Goal: Use online tool/utility: Utilize a website feature to perform a specific function

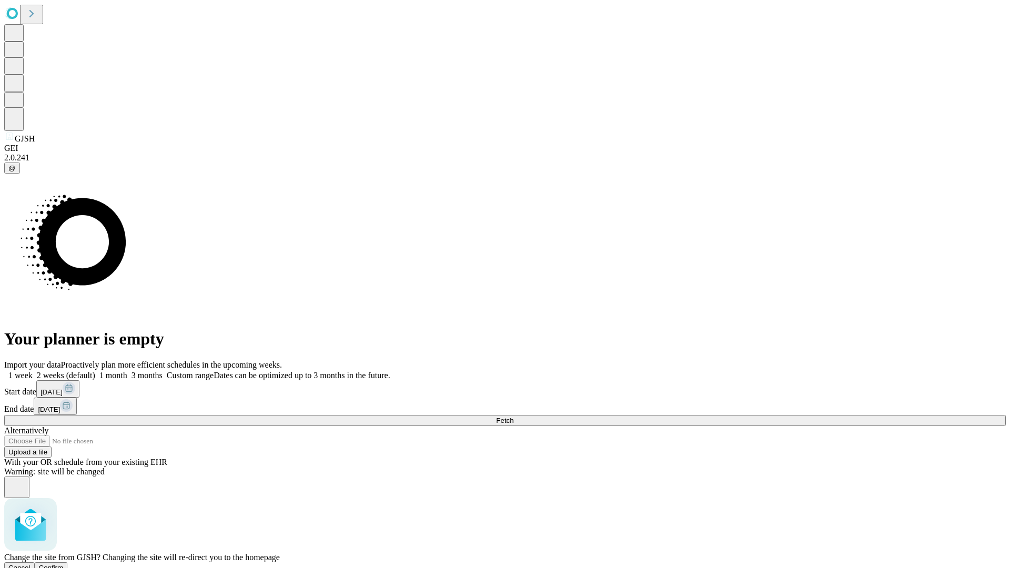
click at [64, 564] on span "Confirm" at bounding box center [51, 568] width 25 height 8
click at [33, 371] on label "1 week" at bounding box center [18, 375] width 28 height 9
click at [514, 417] on span "Fetch" at bounding box center [504, 421] width 17 height 8
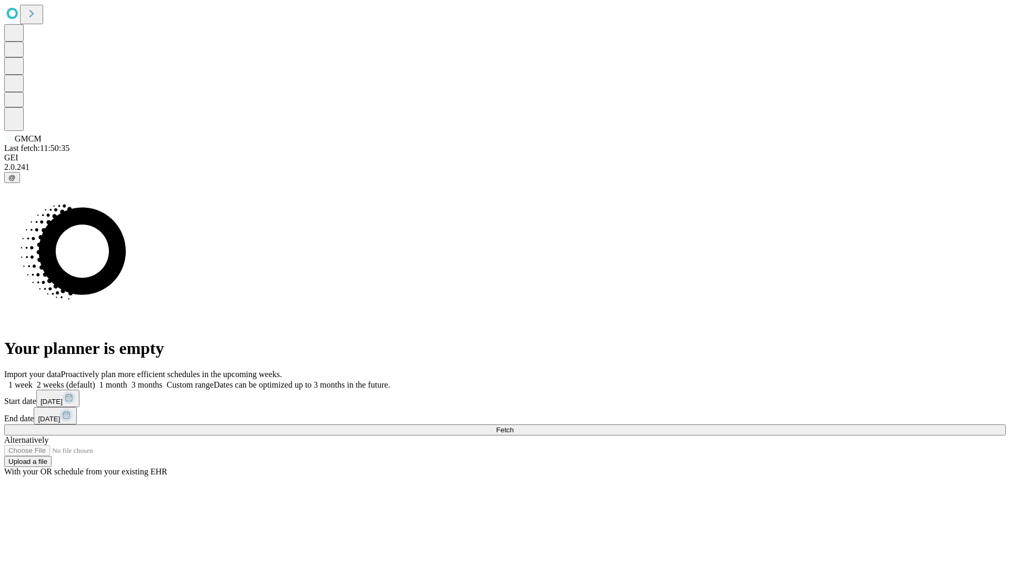
click at [514, 426] on span "Fetch" at bounding box center [504, 430] width 17 height 8
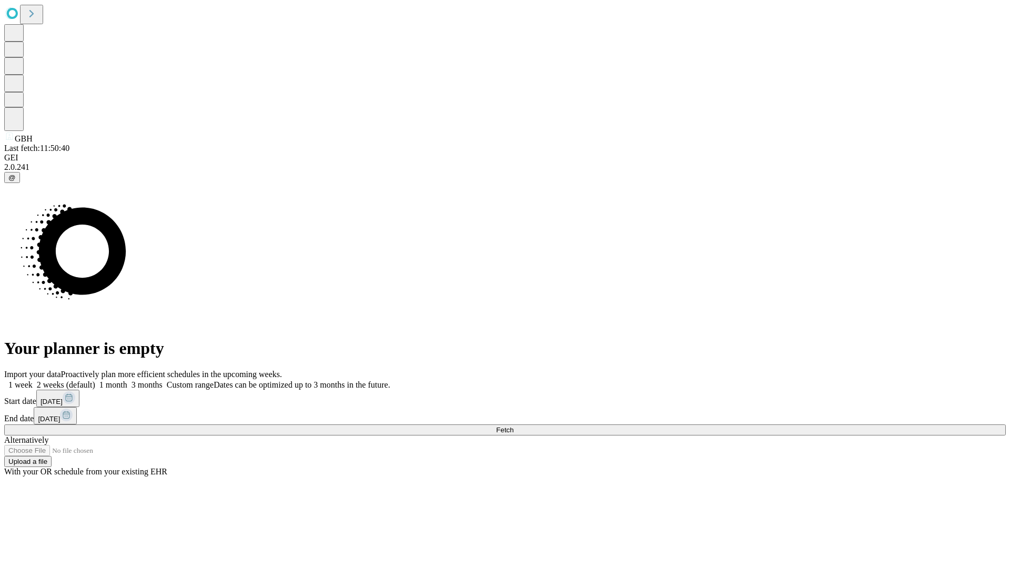
click at [33, 380] on label "1 week" at bounding box center [18, 384] width 28 height 9
click at [514, 426] on span "Fetch" at bounding box center [504, 430] width 17 height 8
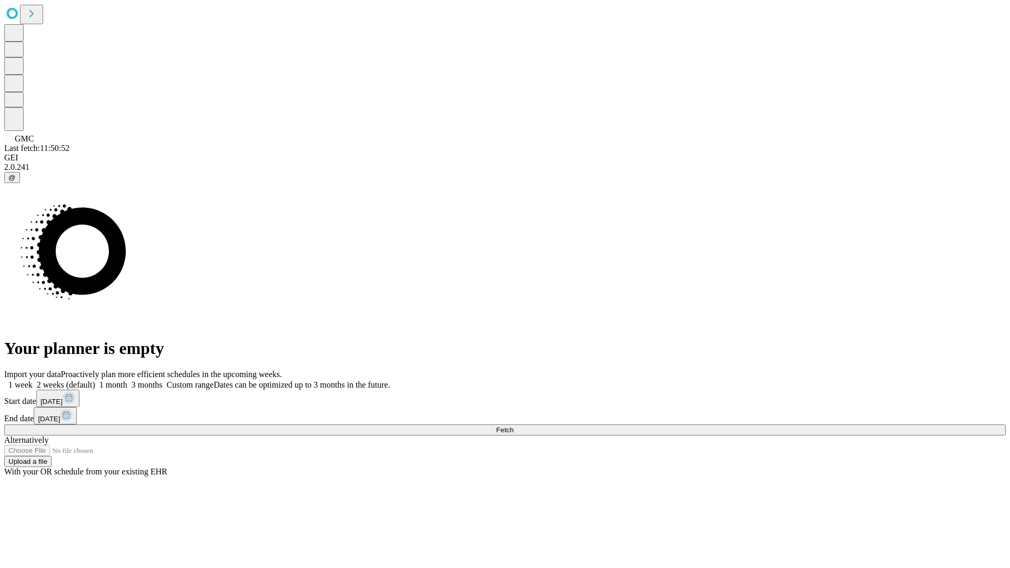
click at [33, 380] on label "1 week" at bounding box center [18, 384] width 28 height 9
click at [514, 426] on span "Fetch" at bounding box center [504, 430] width 17 height 8
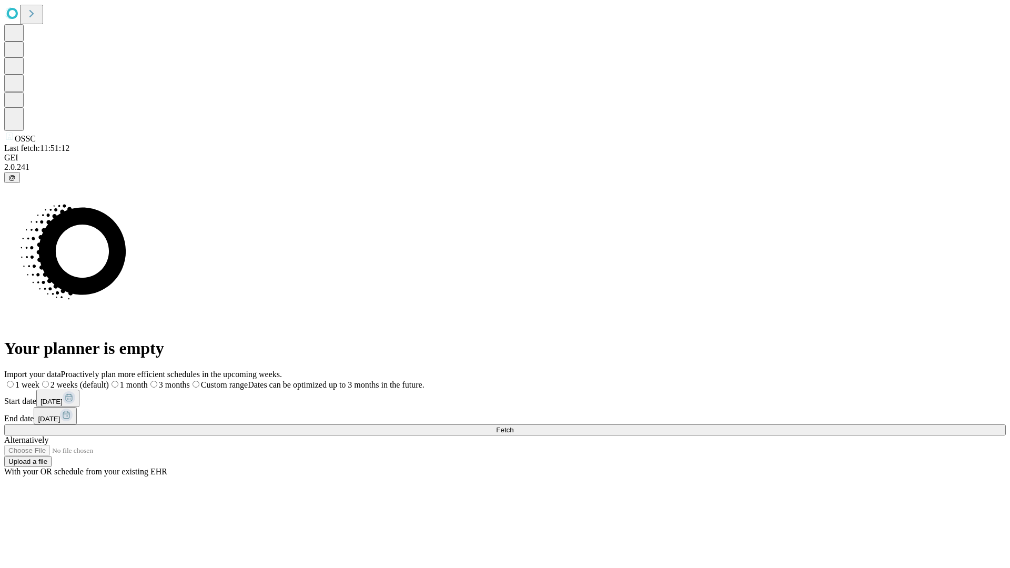
click at [39, 380] on label "1 week" at bounding box center [21, 384] width 35 height 9
click at [514, 426] on span "Fetch" at bounding box center [504, 430] width 17 height 8
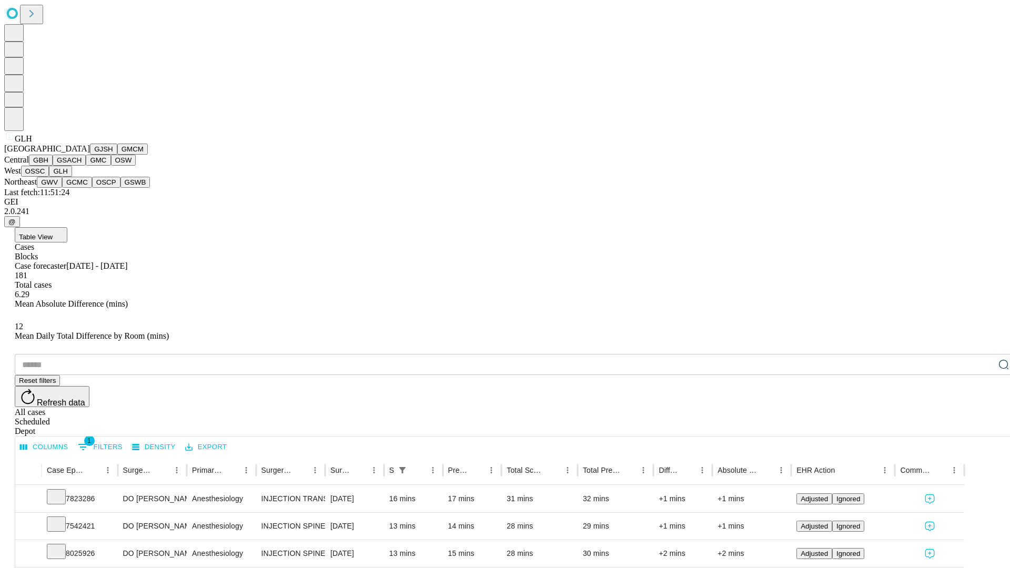
click at [62, 188] on button "GWV" at bounding box center [49, 182] width 25 height 11
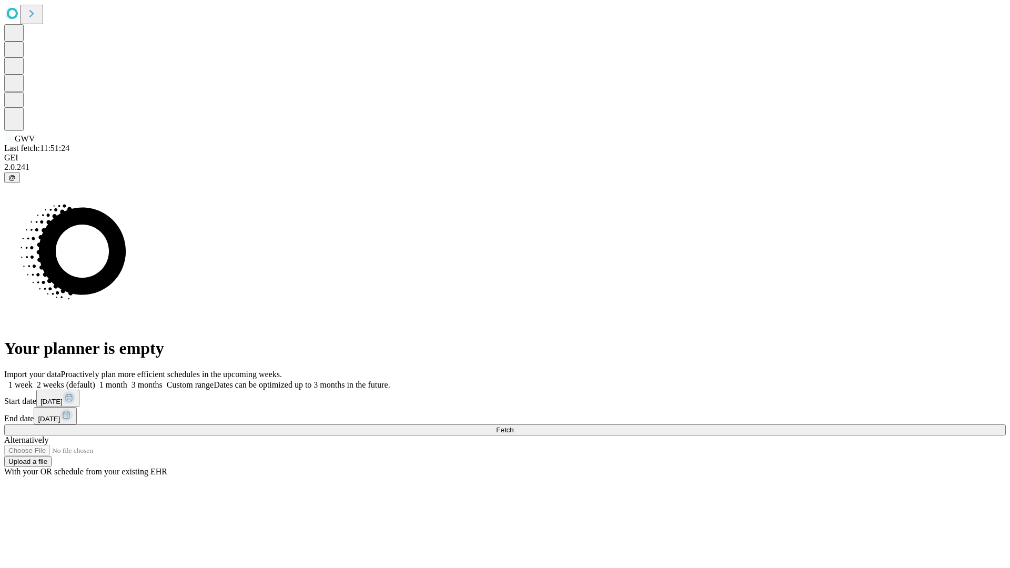
click at [33, 380] on label "1 week" at bounding box center [18, 384] width 28 height 9
click at [514, 426] on span "Fetch" at bounding box center [504, 430] width 17 height 8
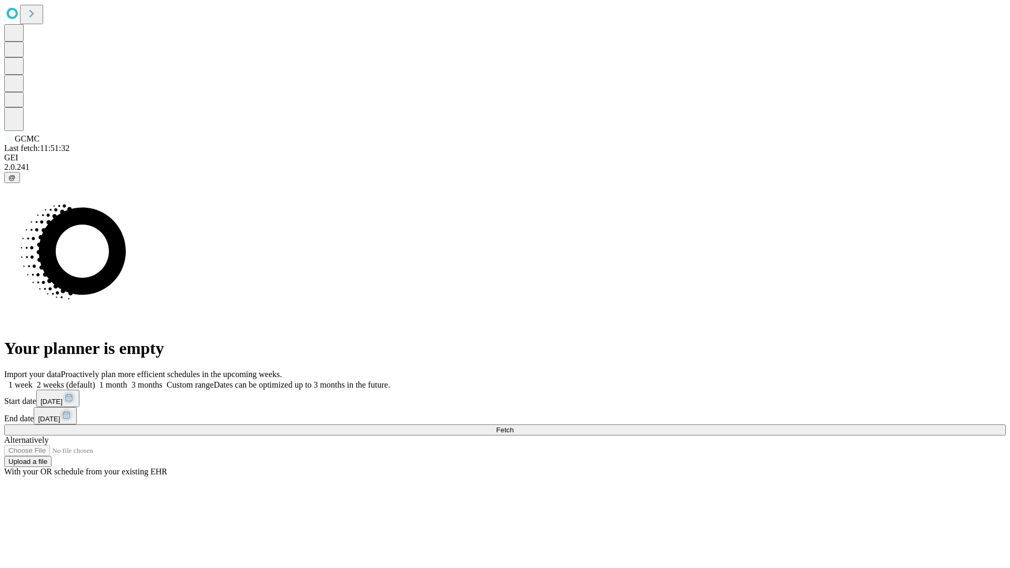
click at [33, 380] on label "1 week" at bounding box center [18, 384] width 28 height 9
click at [514, 426] on span "Fetch" at bounding box center [504, 430] width 17 height 8
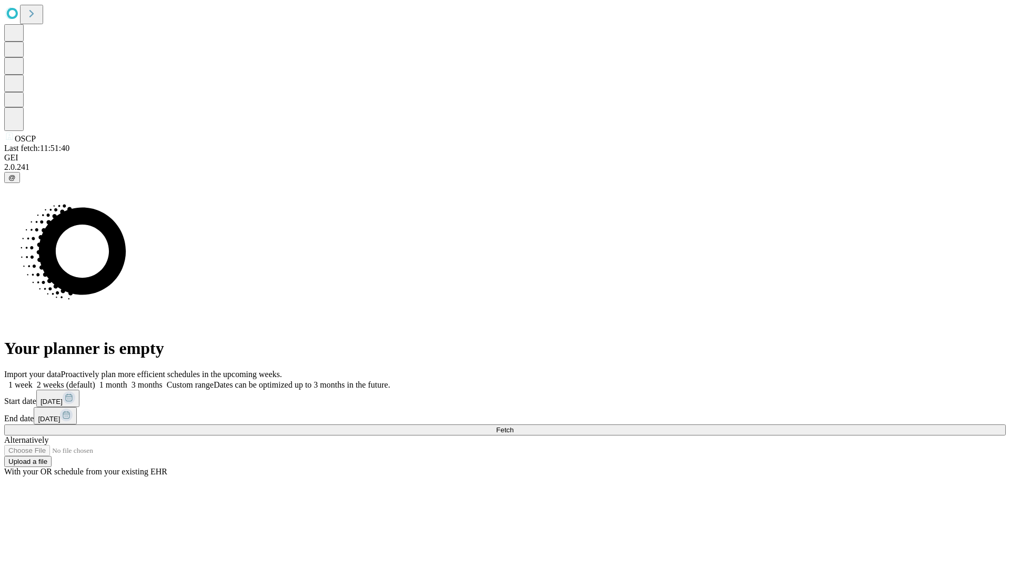
click at [33, 380] on label "1 week" at bounding box center [18, 384] width 28 height 9
click at [514, 426] on span "Fetch" at bounding box center [504, 430] width 17 height 8
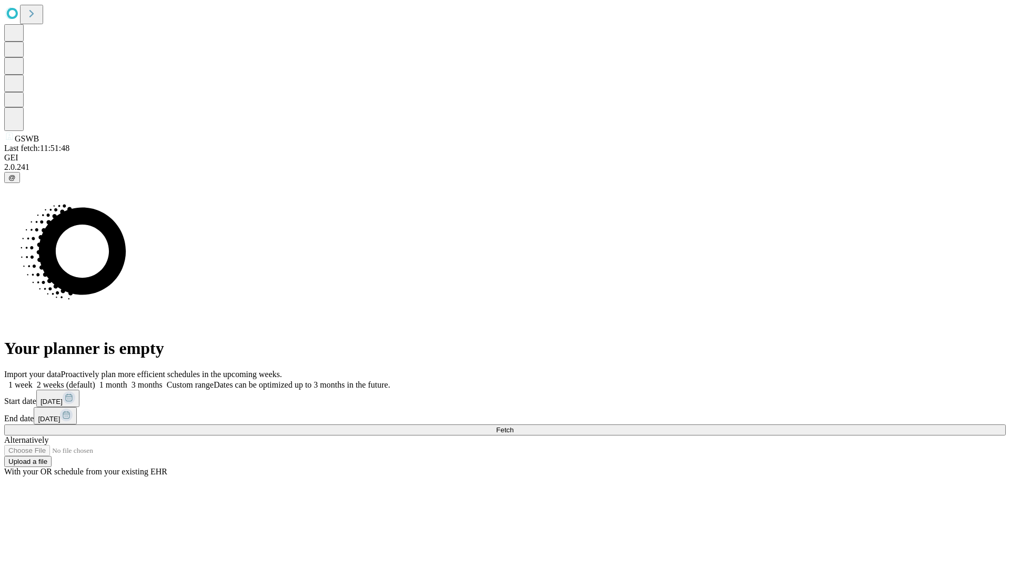
click at [33, 380] on label "1 week" at bounding box center [18, 384] width 28 height 9
click at [514, 426] on span "Fetch" at bounding box center [504, 430] width 17 height 8
